Goal: Navigation & Orientation: Find specific page/section

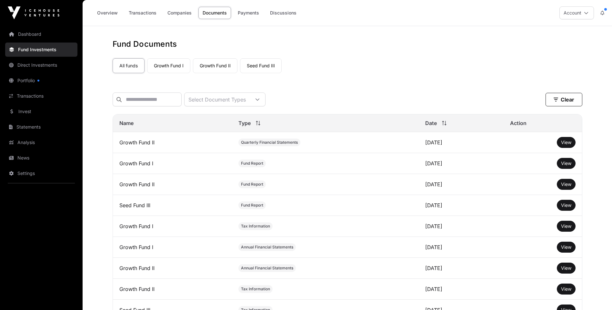
click at [167, 65] on link "Growth Fund I" at bounding box center [168, 65] width 43 height 15
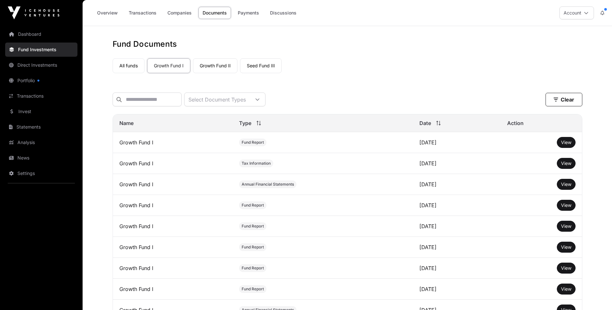
click at [219, 60] on link "Growth Fund II" at bounding box center [215, 65] width 44 height 15
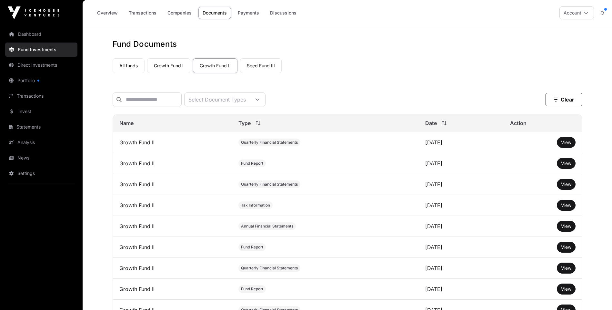
click at [261, 65] on link "Seed Fund III" at bounding box center [261, 65] width 42 height 15
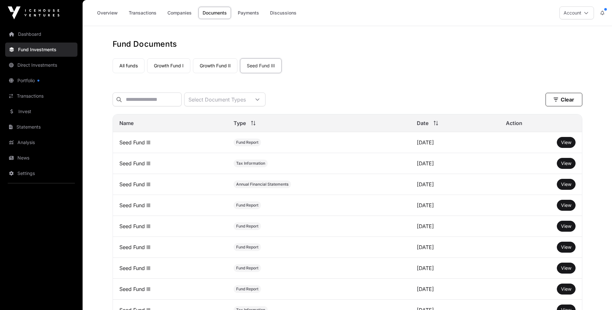
click at [33, 31] on link "Dashboard" at bounding box center [41, 34] width 72 height 14
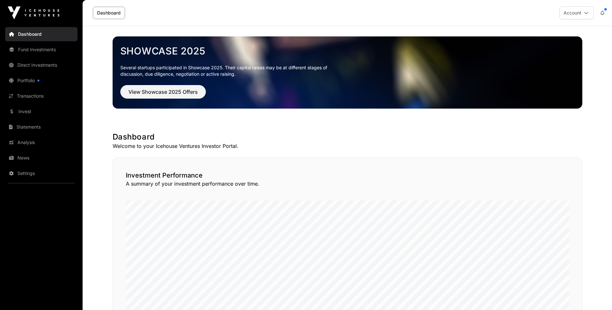
click at [33, 63] on link "Direct Investments" at bounding box center [41, 65] width 72 height 14
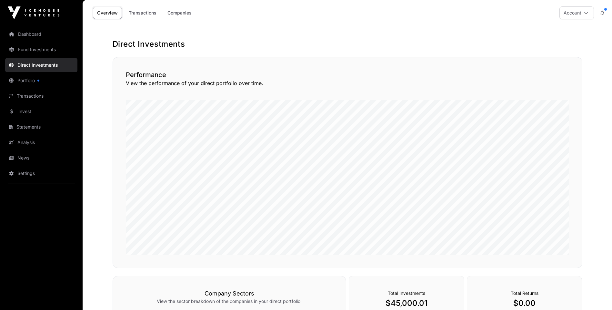
click at [186, 11] on link "Companies" at bounding box center [179, 13] width 33 height 12
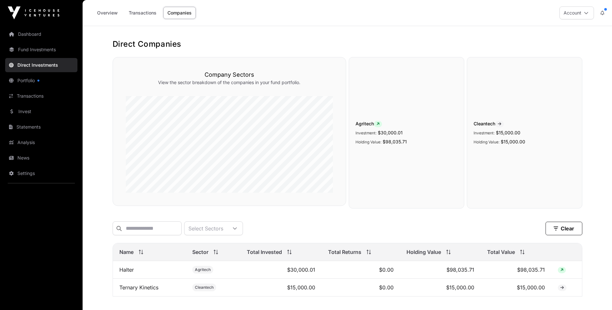
click at [39, 48] on link "Fund Investments" at bounding box center [41, 50] width 72 height 14
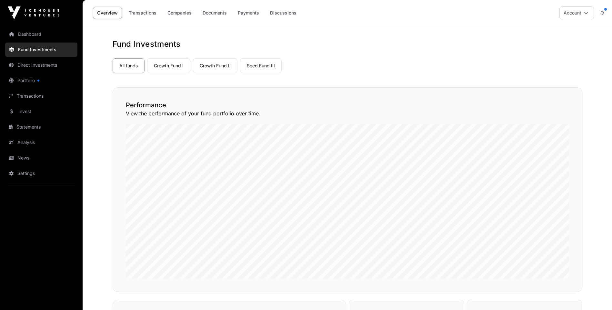
click at [587, 15] on icon at bounding box center [586, 13] width 5 height 5
click at [535, 88] on span "Sign Out" at bounding box center [536, 90] width 18 height 6
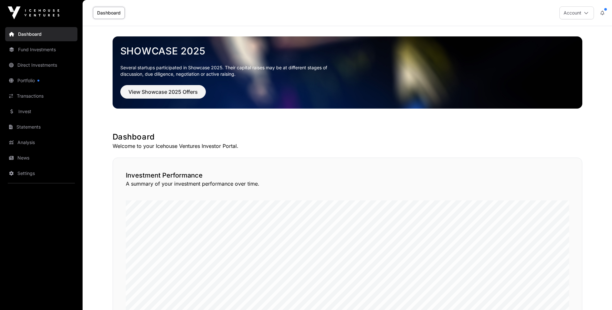
click at [40, 47] on link "Fund Investments" at bounding box center [41, 50] width 72 height 14
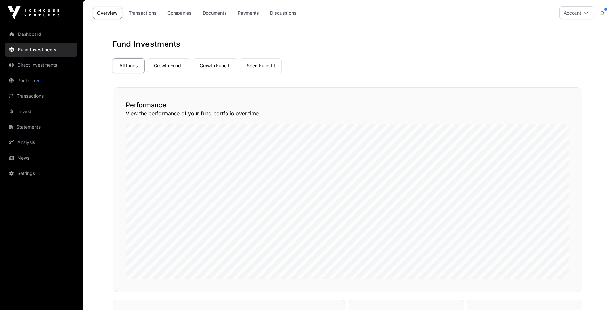
click at [216, 11] on link "Documents" at bounding box center [214, 13] width 33 height 12
